Goal: Check status

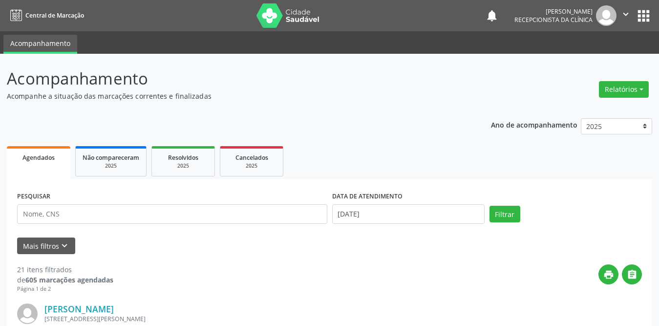
click at [173, 224] on div "PESQUISAR" at bounding box center [172, 210] width 315 height 42
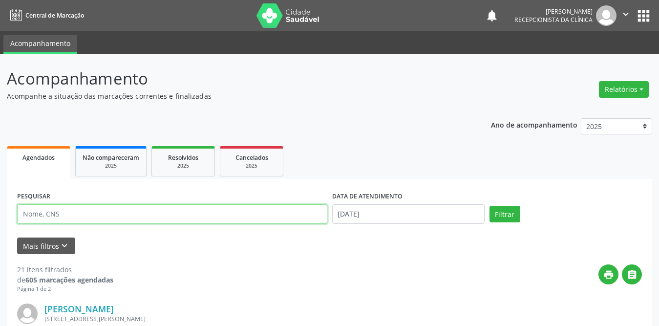
click at [189, 213] on input "text" at bounding box center [172, 214] width 310 height 20
click at [490, 206] on button "Filtrar" at bounding box center [505, 214] width 31 height 17
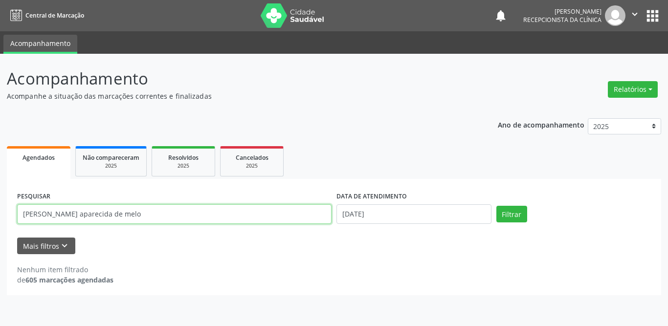
click at [133, 215] on input "[PERSON_NAME] aparecida de melo" at bounding box center [174, 214] width 314 height 20
type input "[PERSON_NAME] aparecida de m"
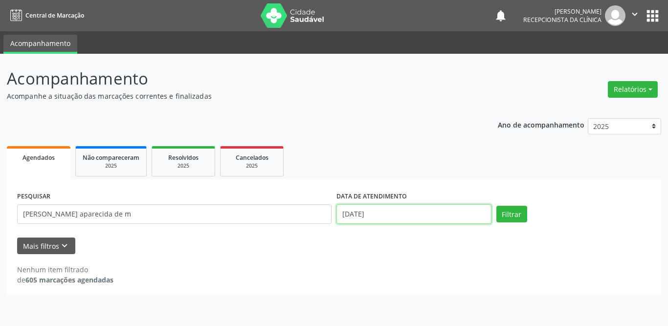
click at [385, 212] on input "[DATE]" at bounding box center [413, 214] width 155 height 20
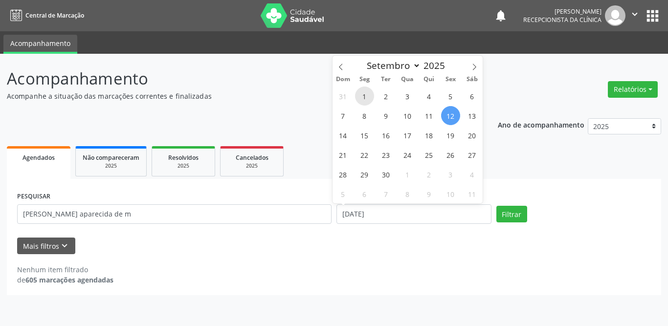
click at [365, 95] on span "1" at bounding box center [364, 96] width 19 height 19
type input "[DATE]"
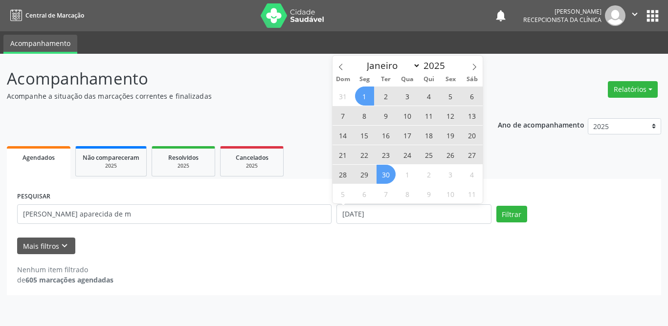
click at [384, 183] on span "30" at bounding box center [385, 174] width 19 height 19
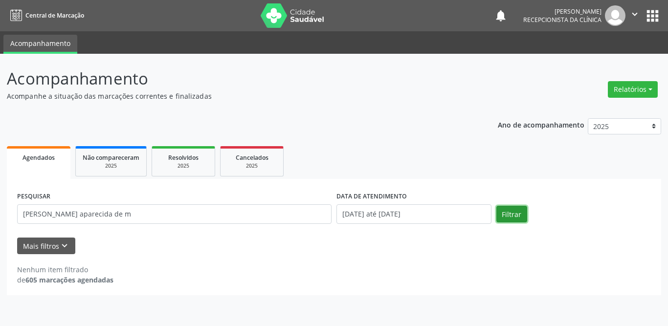
click at [524, 217] on button "Filtrar" at bounding box center [511, 214] width 31 height 17
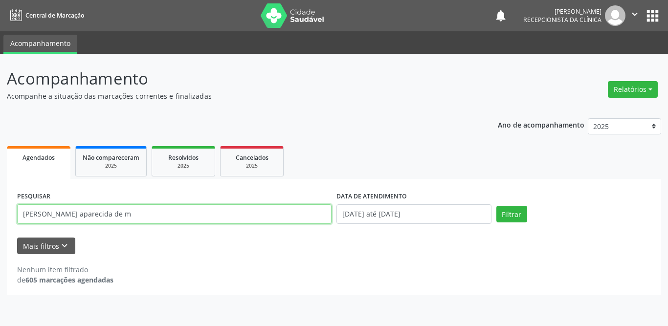
click at [131, 211] on input "[PERSON_NAME] aparecida de m" at bounding box center [174, 214] width 314 height 20
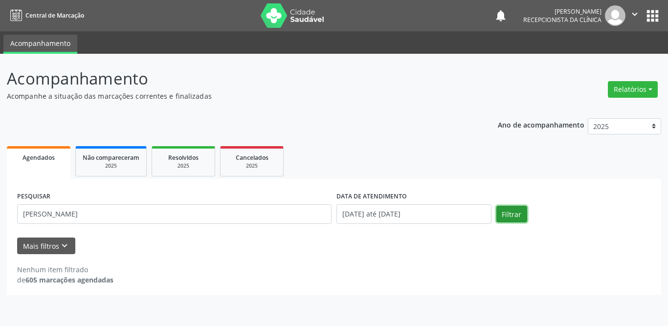
click at [521, 211] on button "Filtrar" at bounding box center [511, 214] width 31 height 17
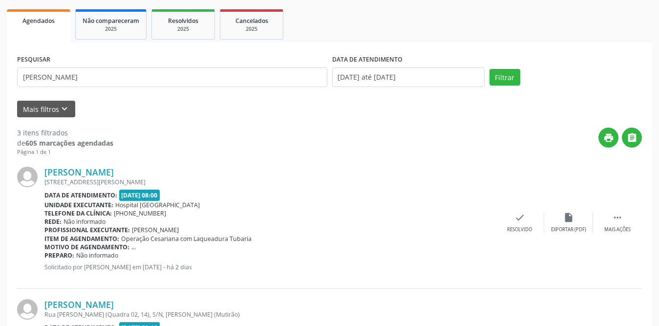
scroll to position [88, 0]
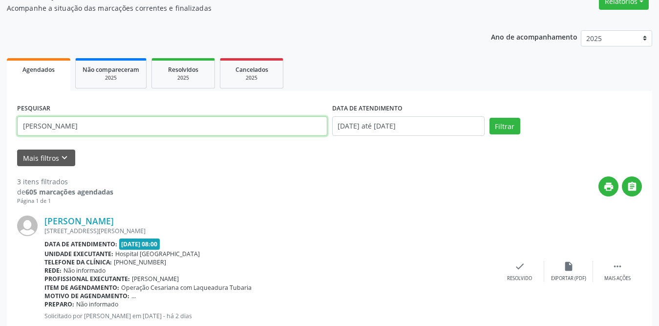
click at [85, 126] on input "[PERSON_NAME]" at bounding box center [172, 126] width 310 height 20
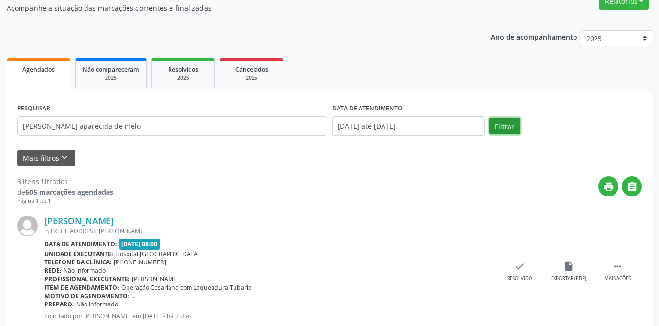
click at [518, 122] on button "Filtrar" at bounding box center [505, 126] width 31 height 17
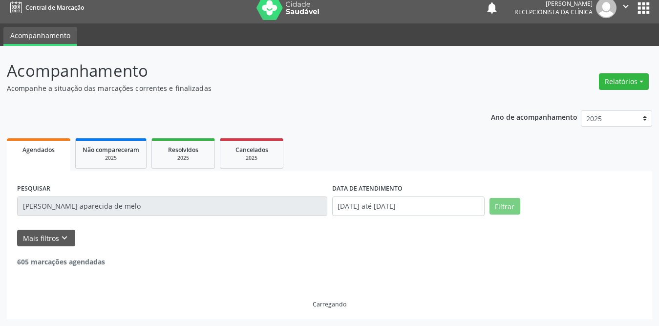
scroll to position [0, 0]
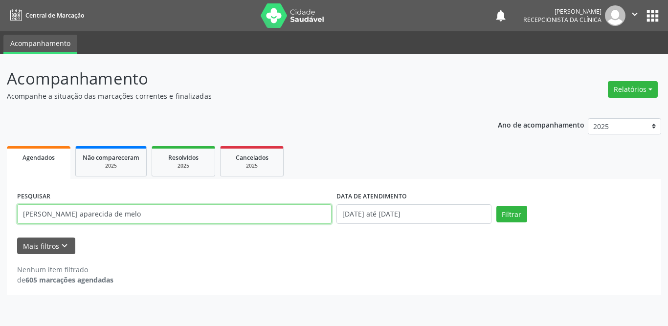
drag, startPoint x: 177, startPoint y: 210, endPoint x: 27, endPoint y: 213, distance: 150.1
click at [27, 213] on input "[PERSON_NAME] aparecida de melo" at bounding box center [174, 214] width 314 height 20
type input "m"
click at [61, 218] on input "text" at bounding box center [174, 214] width 314 height 20
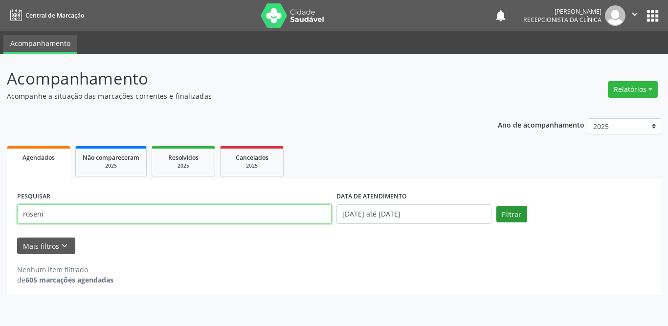
type input "roseni"
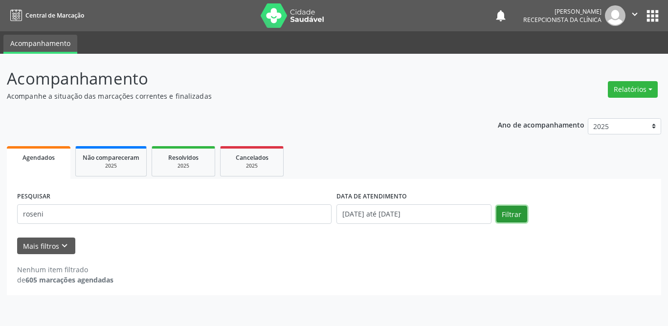
click at [521, 213] on button "Filtrar" at bounding box center [511, 214] width 31 height 17
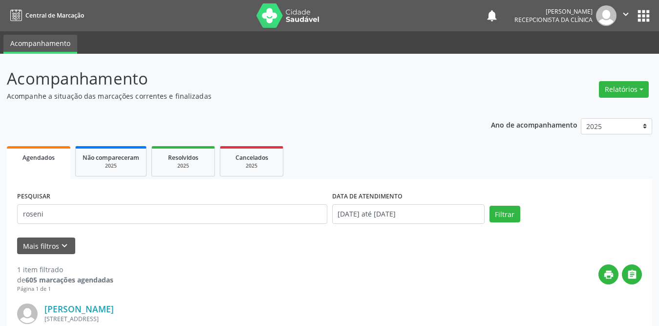
scroll to position [116, 0]
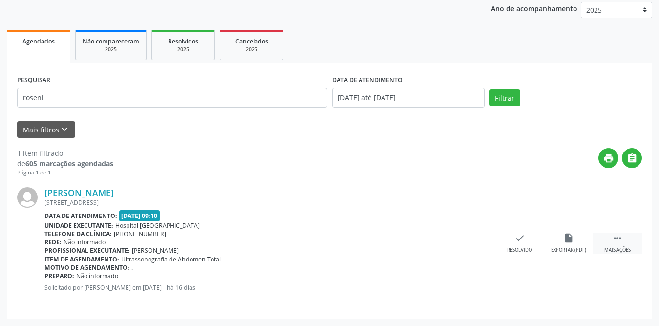
click at [612, 240] on icon "" at bounding box center [617, 238] width 11 height 11
click at [465, 243] on div "print Imprimir" at bounding box center [471, 243] width 49 height 21
click at [472, 241] on icon "print" at bounding box center [471, 238] width 11 height 11
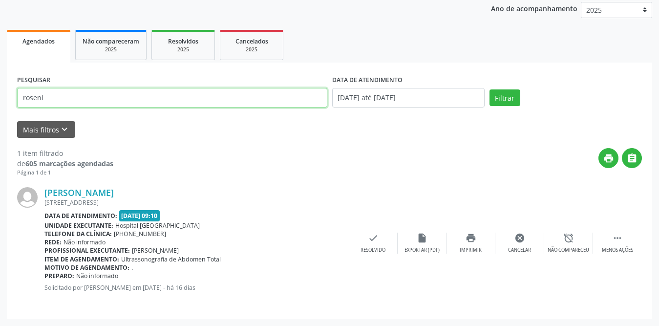
drag, startPoint x: 69, startPoint y: 99, endPoint x: 5, endPoint y: 103, distance: 63.7
click at [5, 103] on div "Acompanhamento Acompanhe a situação das marcações correntes e finalizadas Relat…" at bounding box center [329, 131] width 659 height 389
